Goal: Task Accomplishment & Management: Manage account settings

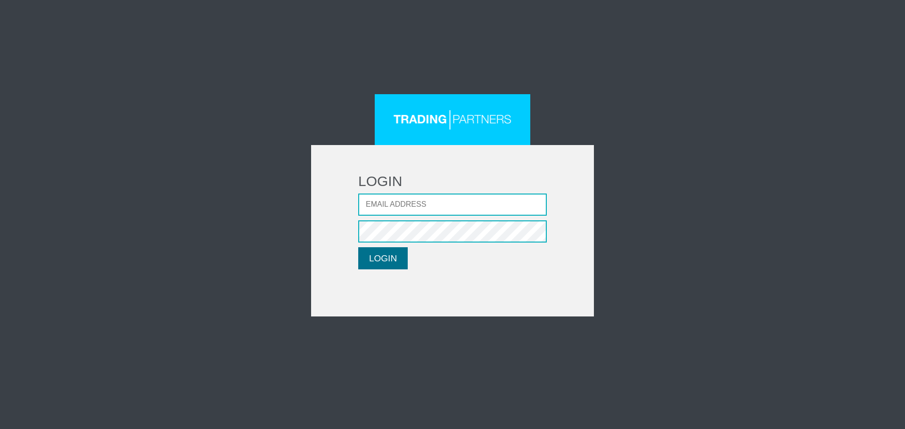
type input "[EMAIL_ADDRESS][DOMAIN_NAME]"
click at [400, 251] on button "LOGIN" at bounding box center [382, 258] width 49 height 22
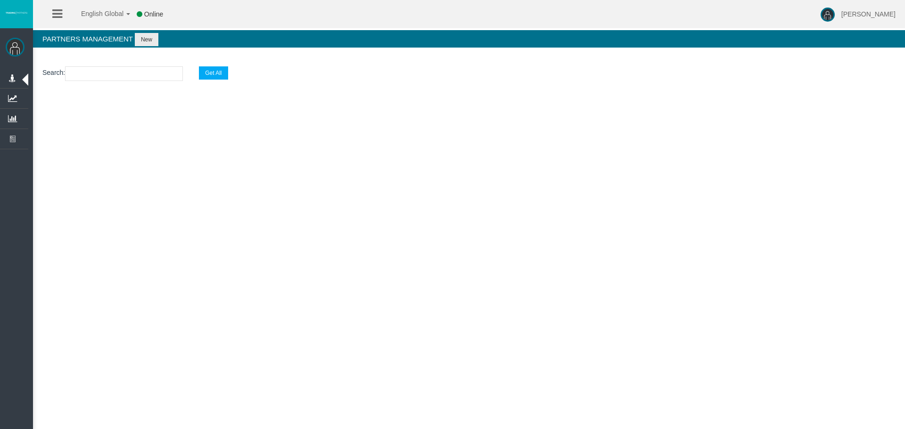
click at [125, 71] on input "text" at bounding box center [124, 73] width 118 height 15
paste input "IBxvexe"
type input "IBxvexe"
select select "25"
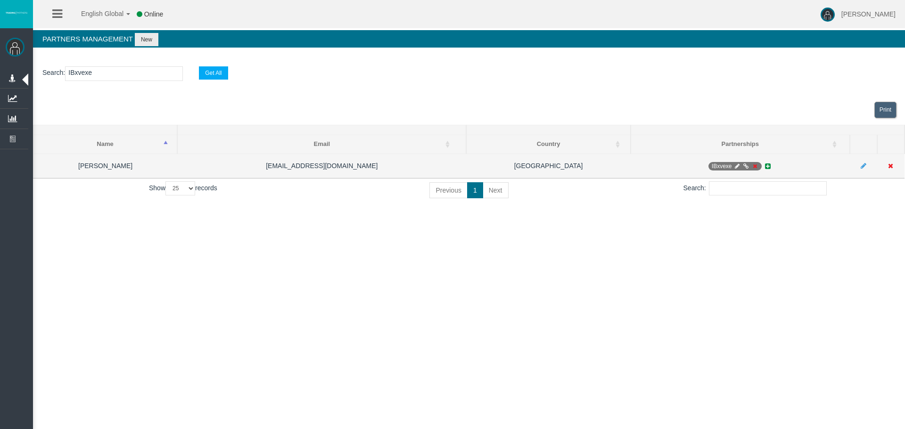
click at [372, 170] on td "polsolerg@gmail.com" at bounding box center [321, 166] width 289 height 25
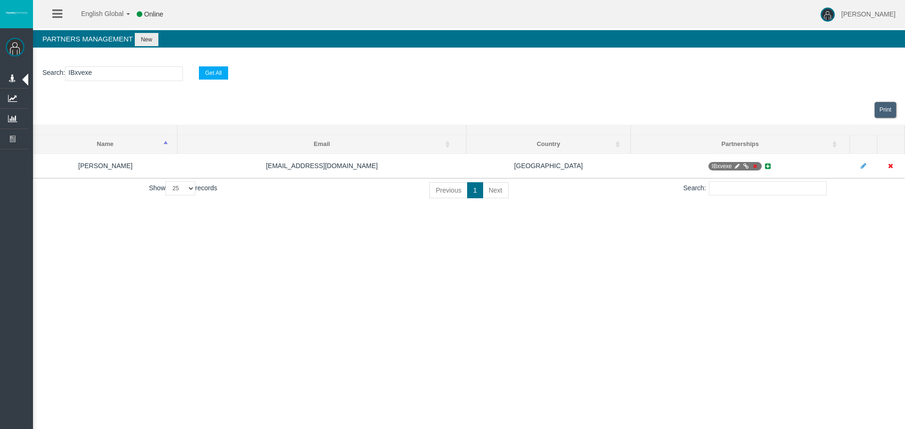
click at [111, 77] on input "IBxvexe" at bounding box center [124, 73] width 118 height 15
drag, startPoint x: 126, startPoint y: 77, endPoint x: -6, endPoint y: 77, distance: 131.9
click at [0, 77] on html "English Global 简体中文 English Global 日本語 한국어 Online Leticia Patsalidou Help Log O…" at bounding box center [452, 214] width 905 height 429
paste input "bkmgt"
type input "IBbkmgt"
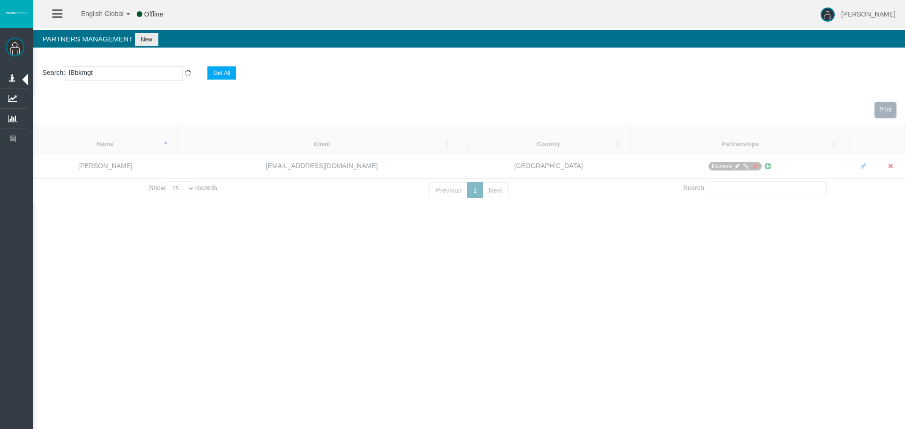
select select "25"
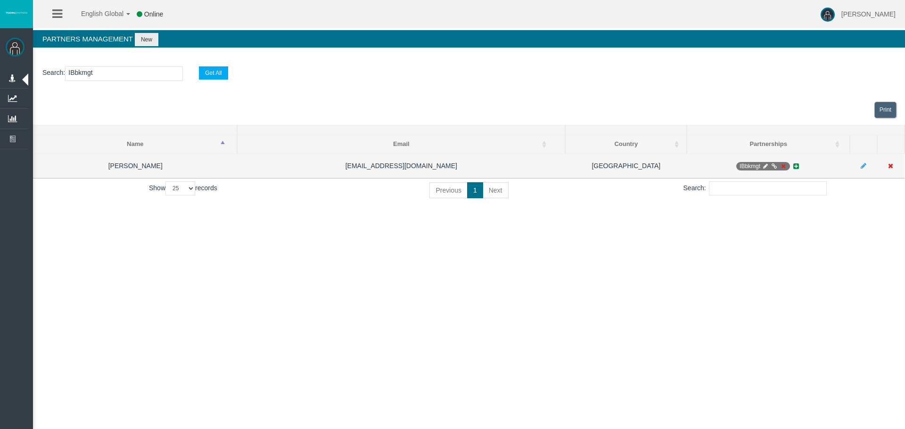
type input "IBbkmgt"
click at [784, 165] on icon at bounding box center [782, 166] width 7 height 6
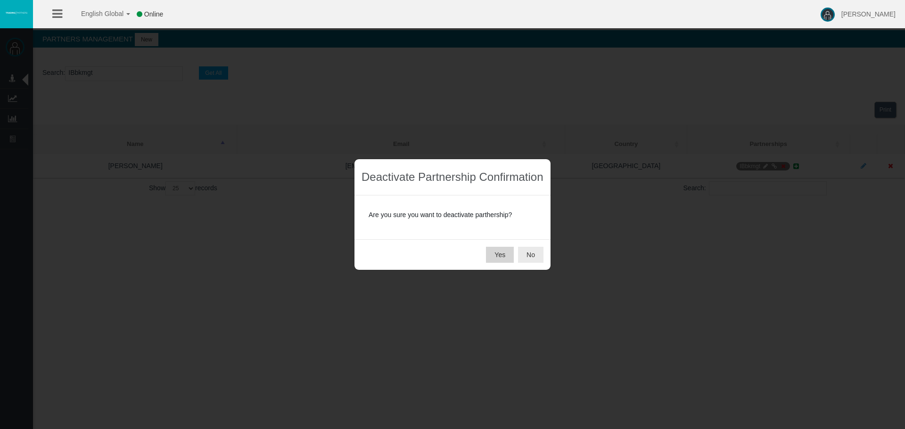
click at [494, 258] on button "Yes" at bounding box center [500, 255] width 28 height 16
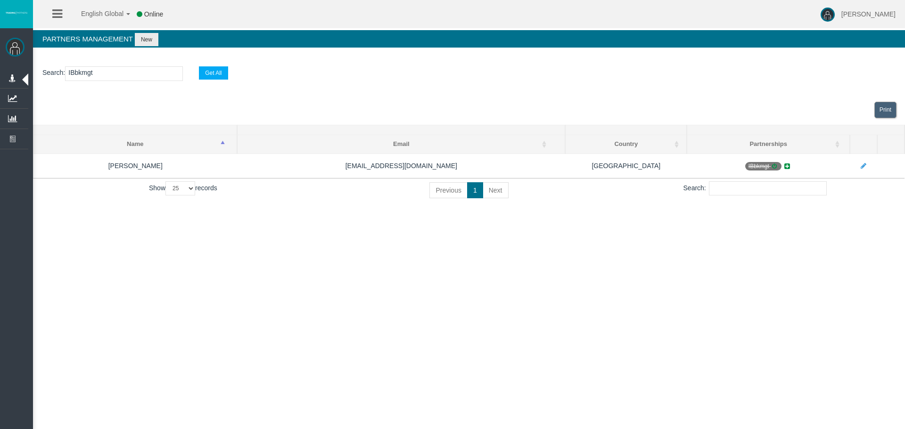
click at [642, 303] on div "English Global 简体中文 English Global 日本語 한국어 Online Leticia Patsalidou Help Log O…" at bounding box center [452, 214] width 905 height 429
